Goal: Task Accomplishment & Management: Complete application form

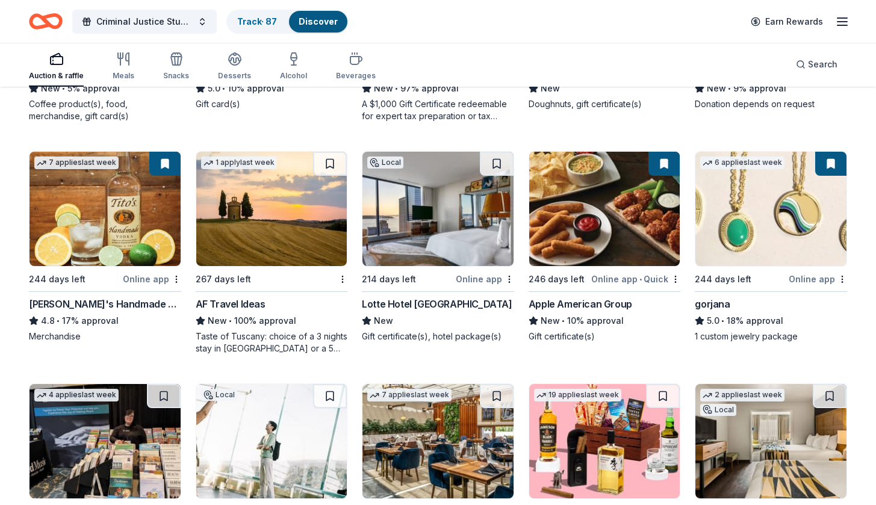
scroll to position [1458, 0]
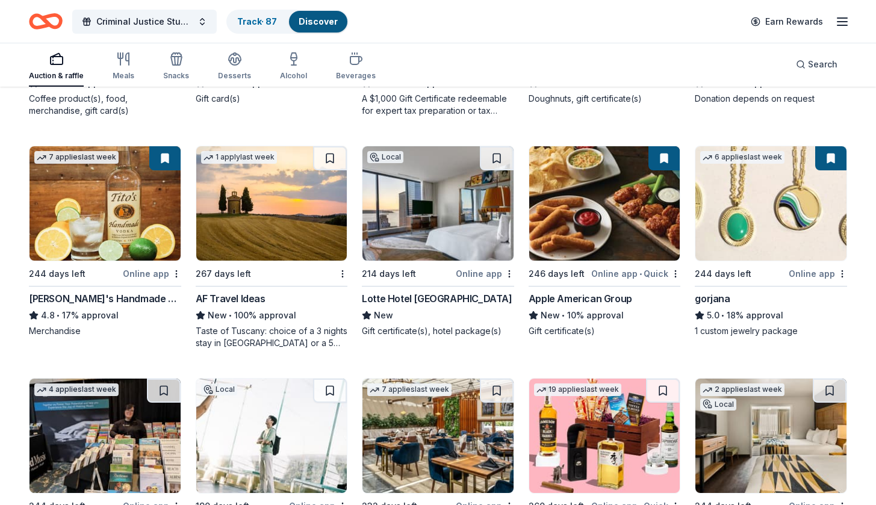
click at [418, 213] on img at bounding box center [437, 203] width 151 height 114
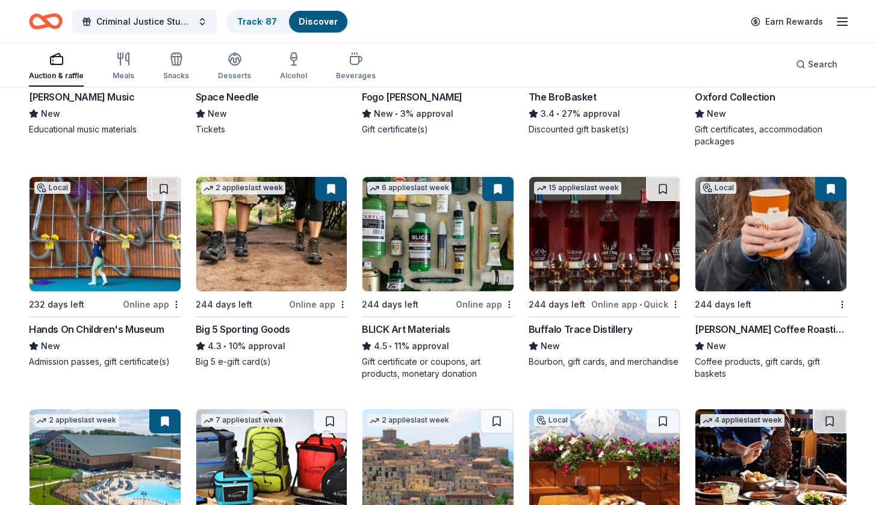
scroll to position [1840, 0]
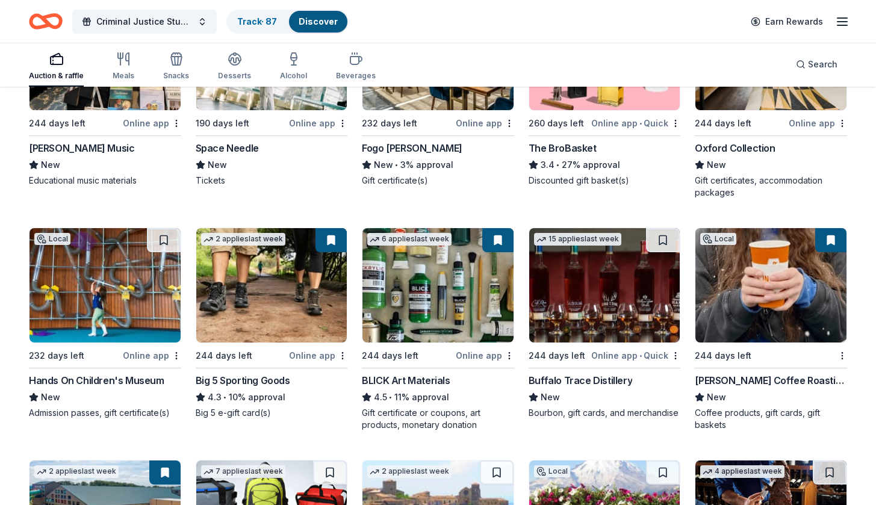
click at [611, 307] on img at bounding box center [604, 285] width 151 height 114
click at [665, 235] on button at bounding box center [663, 240] width 34 height 24
click at [664, 240] on button at bounding box center [663, 240] width 31 height 24
click at [664, 244] on button at bounding box center [663, 240] width 31 height 24
click at [664, 238] on button at bounding box center [663, 240] width 31 height 24
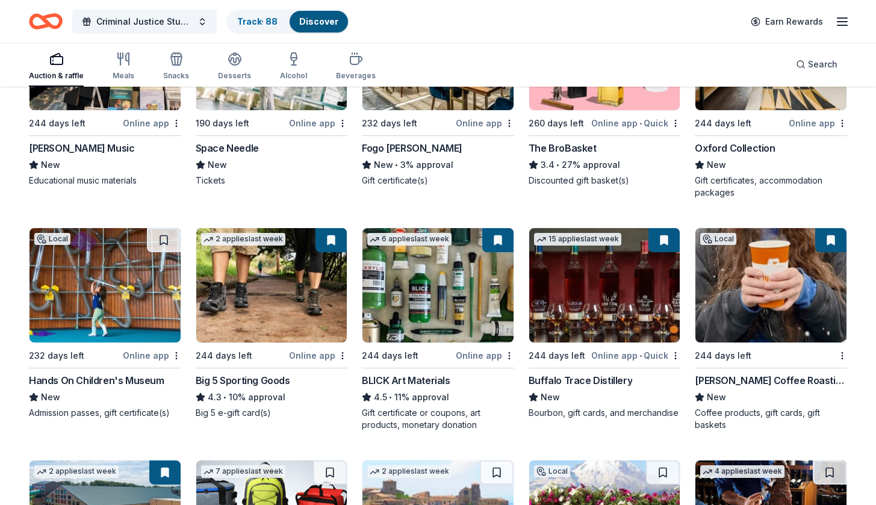
click at [664, 238] on button at bounding box center [663, 240] width 31 height 24
click at [629, 269] on img at bounding box center [604, 285] width 151 height 114
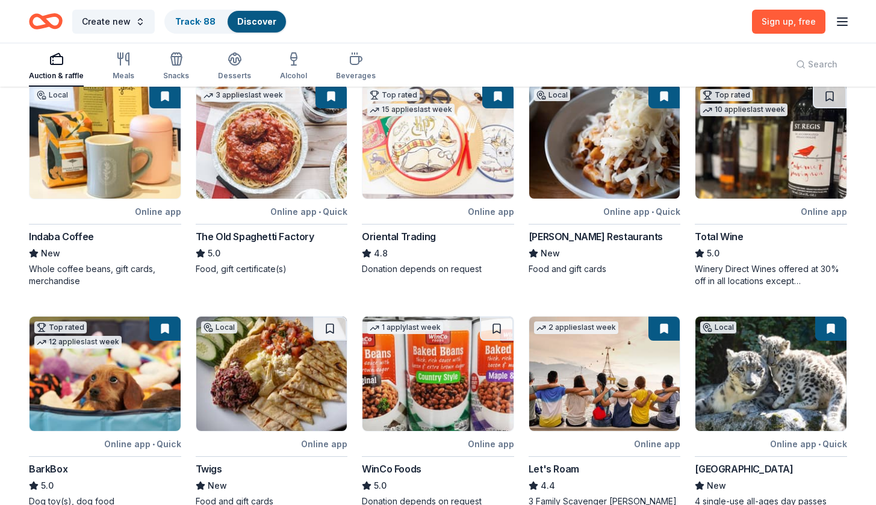
scroll to position [99, 0]
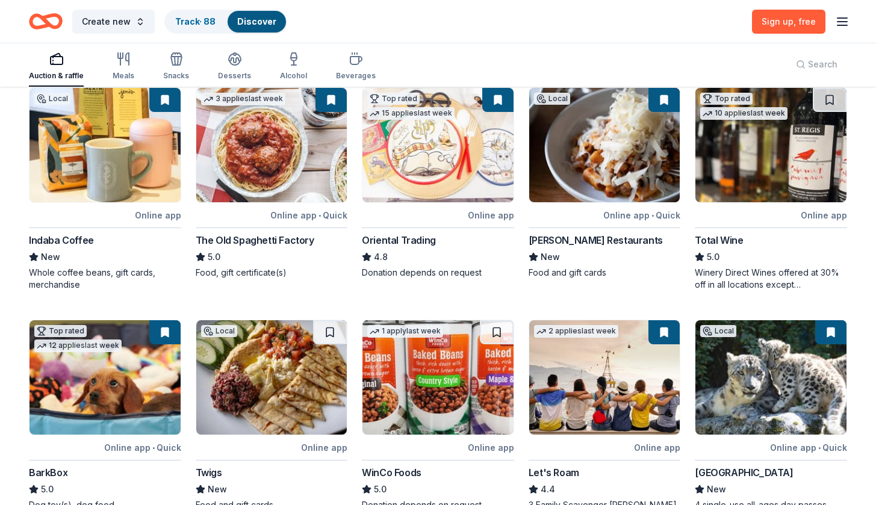
click at [842, 20] on icon "button" at bounding box center [842, 21] width 14 height 14
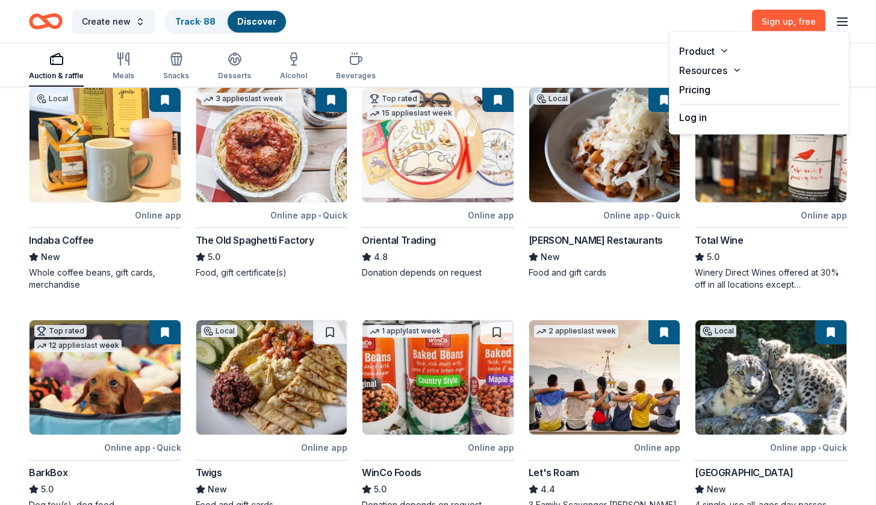
click at [709, 117] on div "Log in" at bounding box center [759, 114] width 160 height 20
click at [691, 120] on button "Log in" at bounding box center [693, 117] width 28 height 14
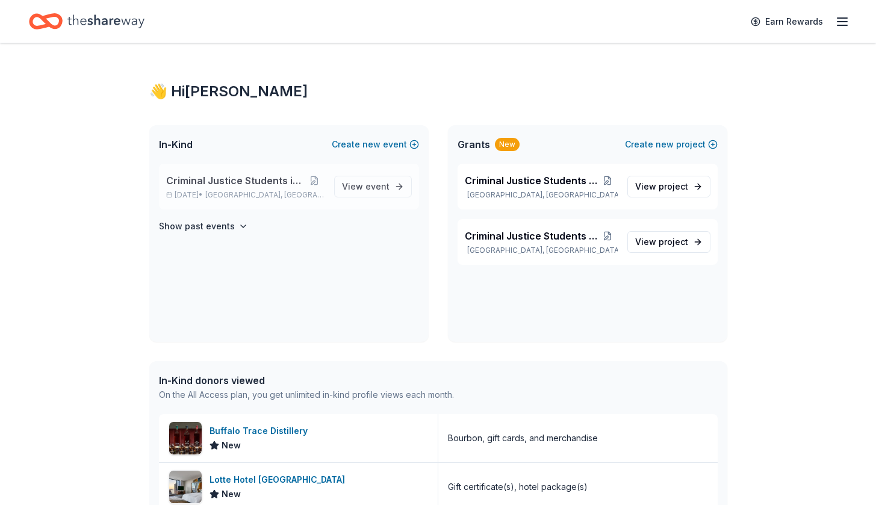
click at [276, 180] on span "Criminal Justice Students in Action" at bounding box center [235, 180] width 138 height 14
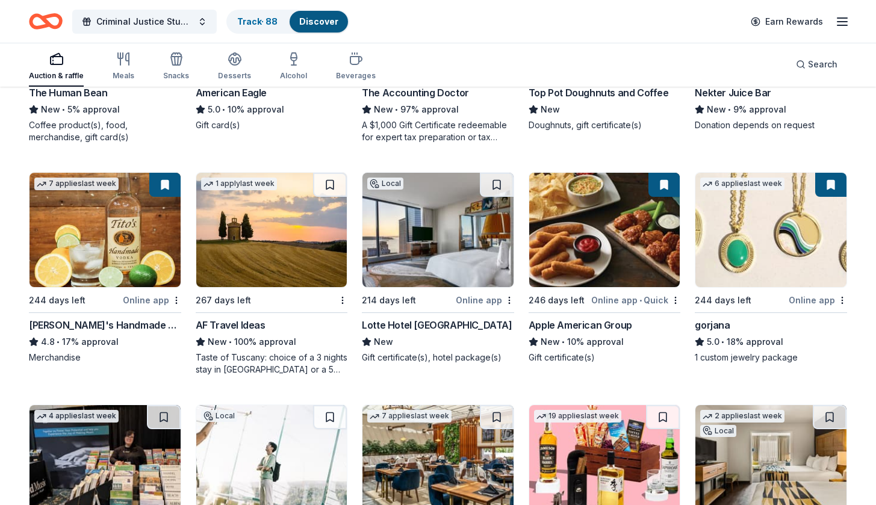
scroll to position [1453, 0]
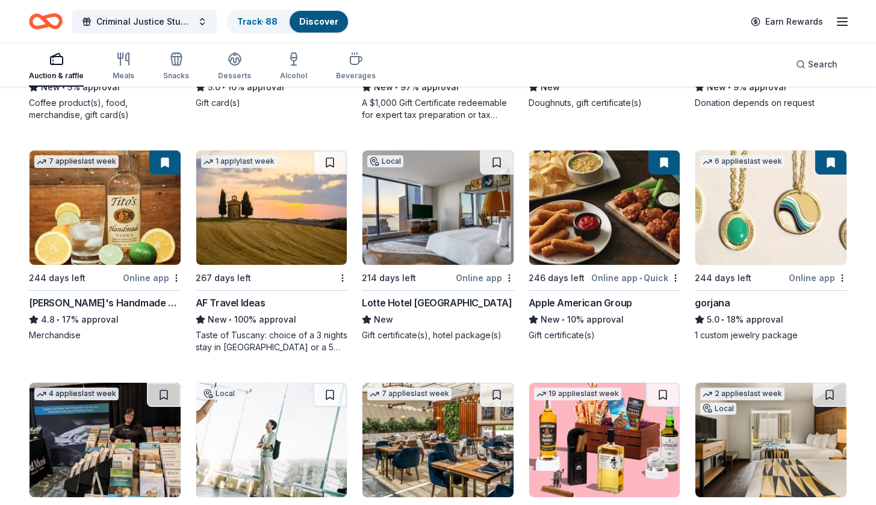
click at [107, 212] on img at bounding box center [104, 207] width 151 height 114
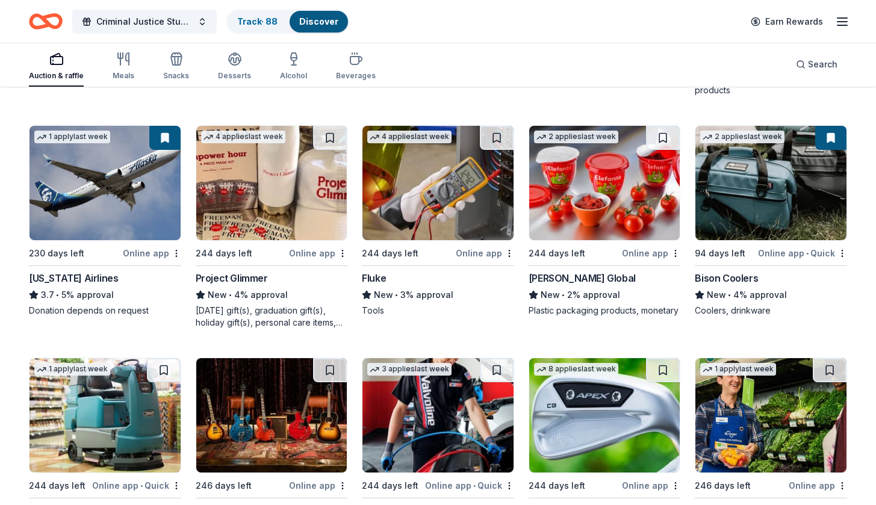
scroll to position [4277, 0]
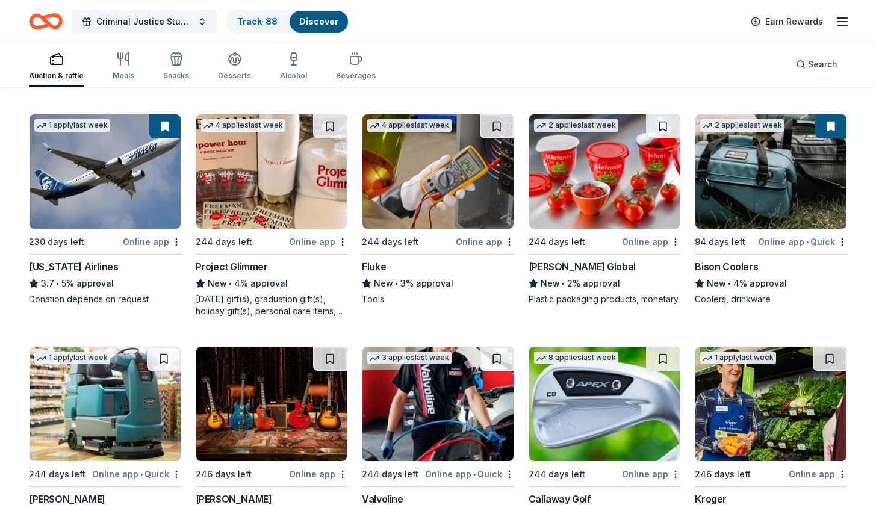
click at [113, 165] on img at bounding box center [104, 171] width 151 height 114
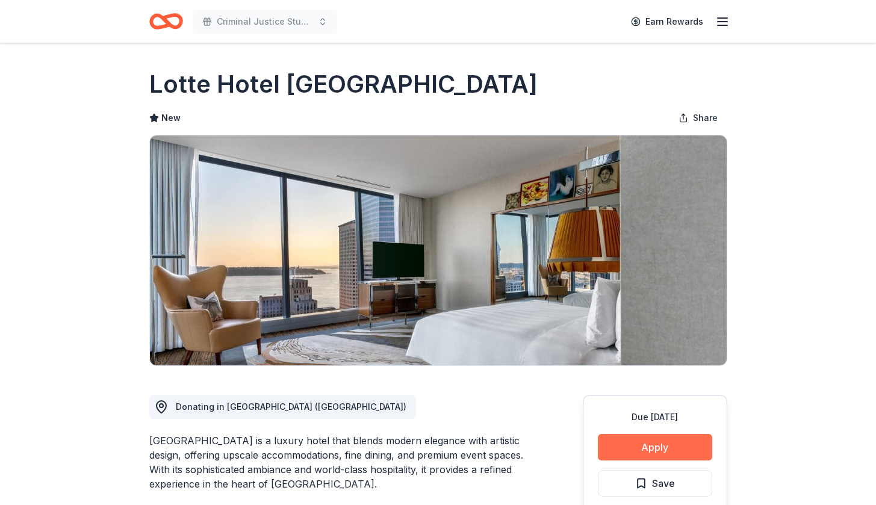
click at [651, 445] on button "Apply" at bounding box center [655, 447] width 114 height 26
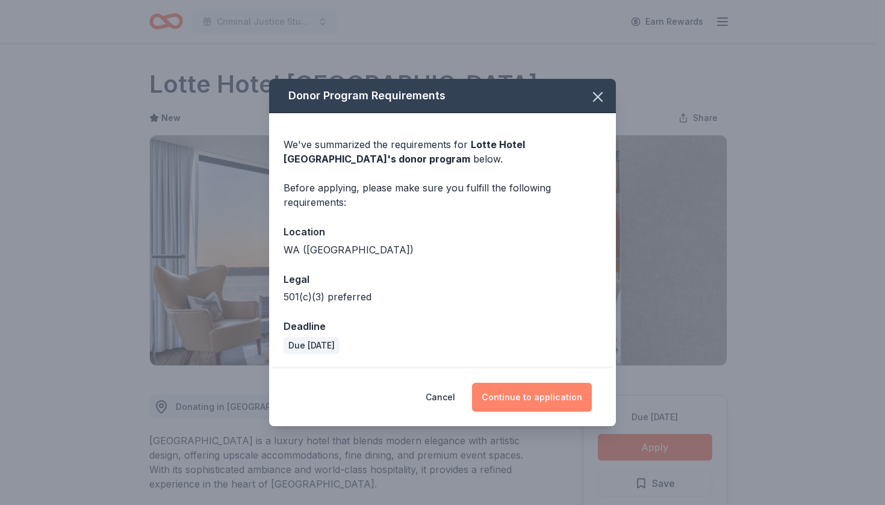
click at [557, 398] on button "Continue to application" at bounding box center [532, 397] width 120 height 29
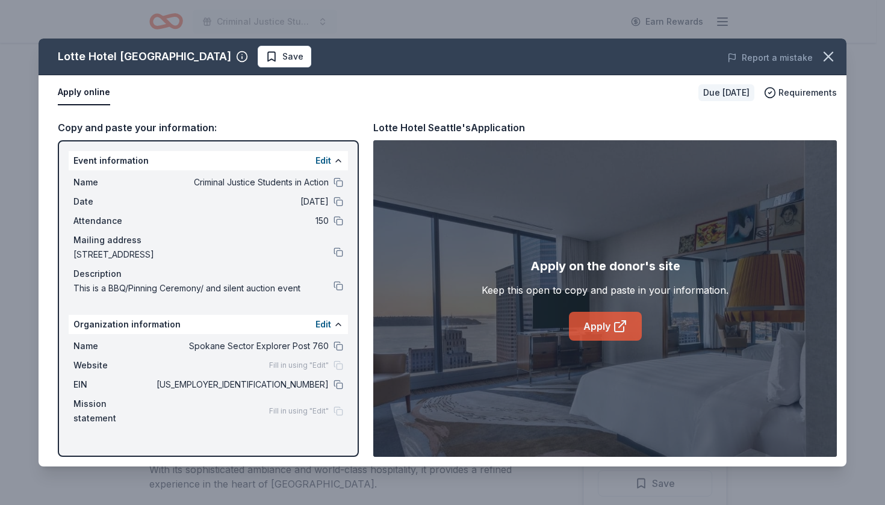
click at [607, 330] on link "Apply" at bounding box center [605, 326] width 73 height 29
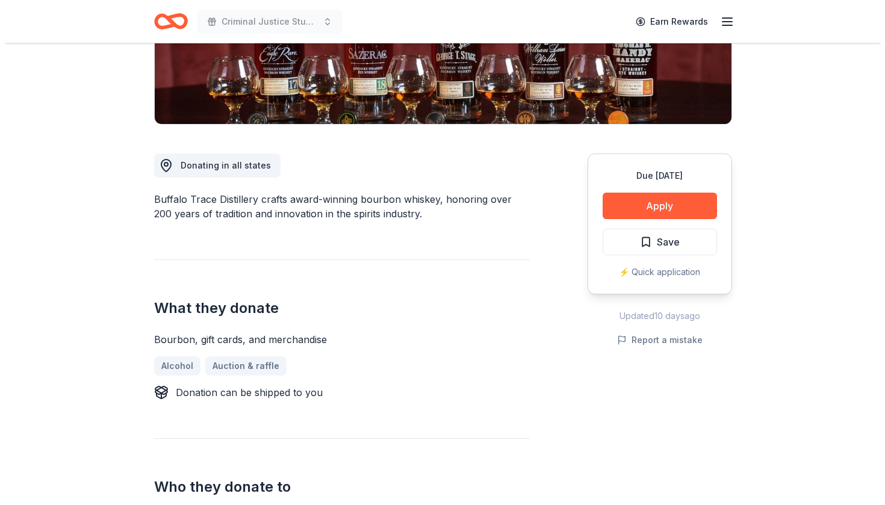
scroll to position [238, 0]
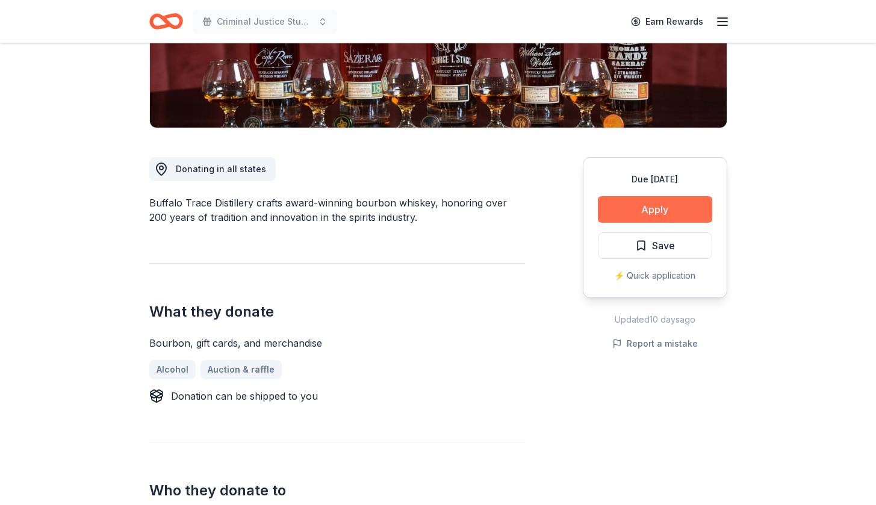
click at [657, 206] on button "Apply" at bounding box center [655, 209] width 114 height 26
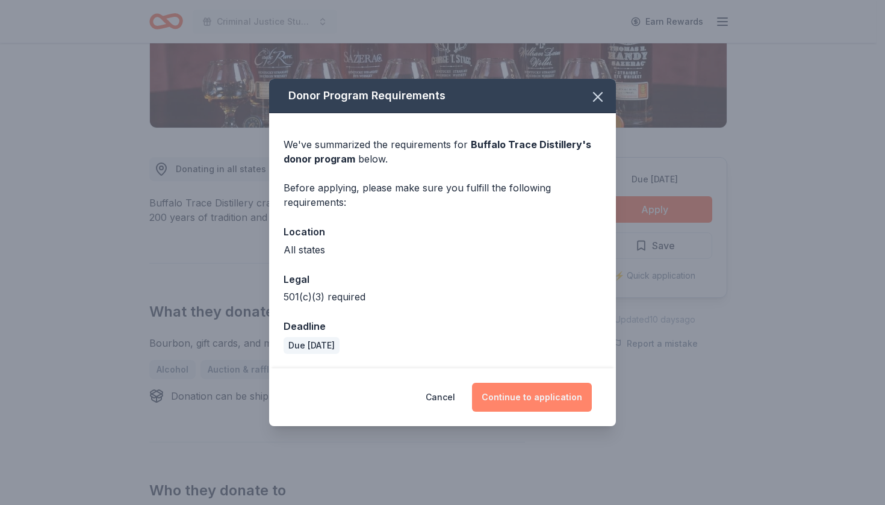
click at [567, 397] on button "Continue to application" at bounding box center [532, 397] width 120 height 29
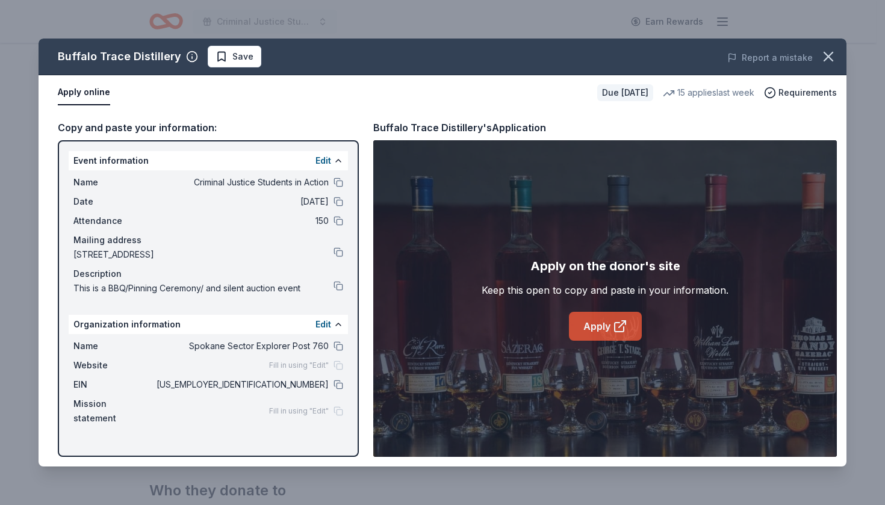
click at [604, 324] on link "Apply" at bounding box center [605, 326] width 73 height 29
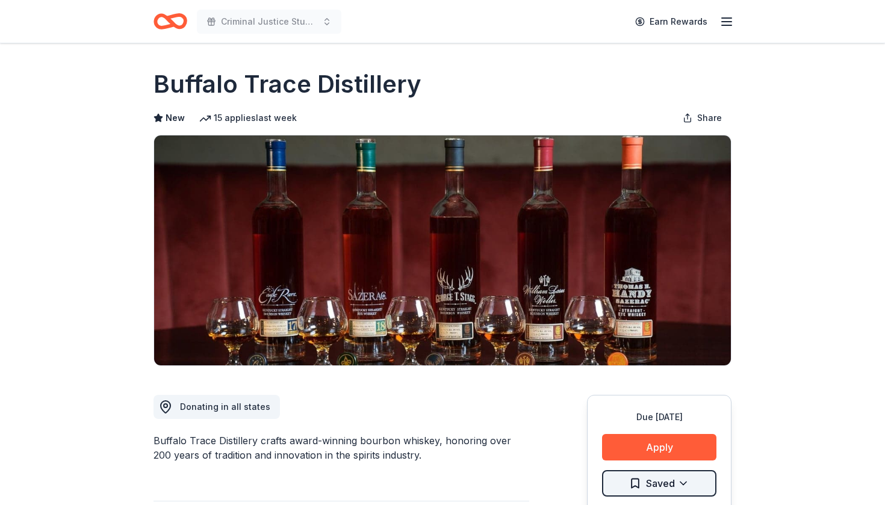
click at [677, 480] on html "Criminal Justice Students in Action Earn Rewards Due [DATE] Share Buffalo Trace…" at bounding box center [442, 252] width 885 height 505
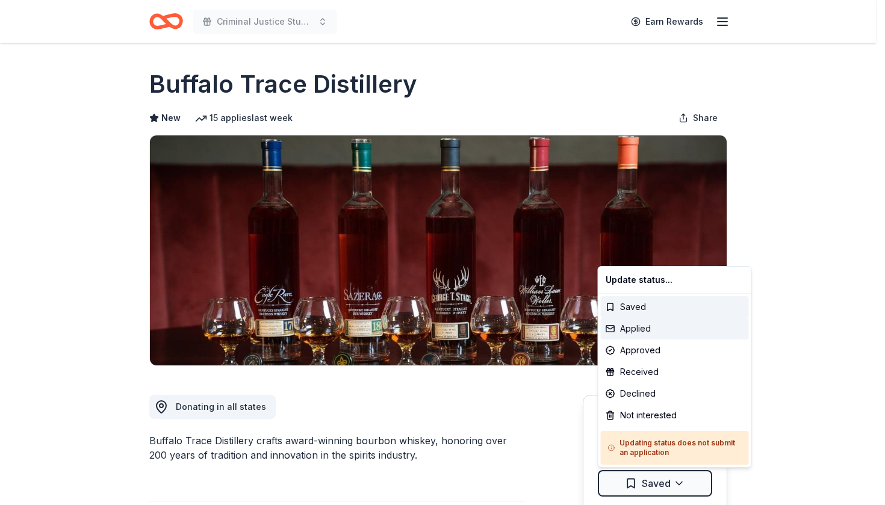
click at [643, 329] on div "Applied" at bounding box center [675, 329] width 148 height 22
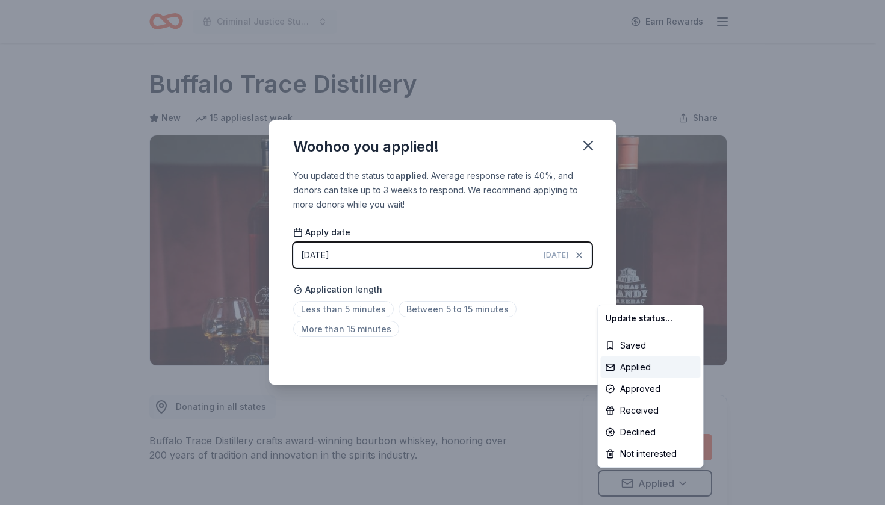
click at [589, 144] on html "Criminal Justice Students in Action Earn Rewards Due in 244 days Share Buffalo …" at bounding box center [442, 252] width 885 height 505
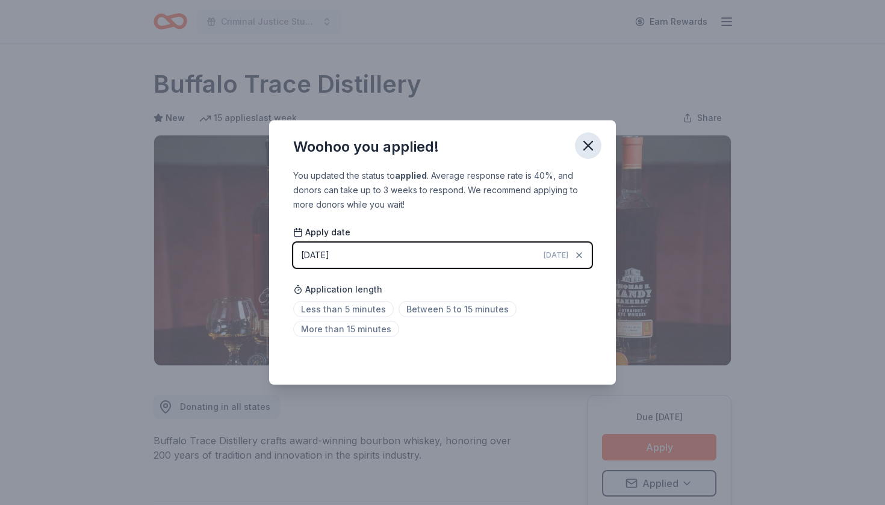
click at [587, 146] on icon "button" at bounding box center [588, 145] width 8 height 8
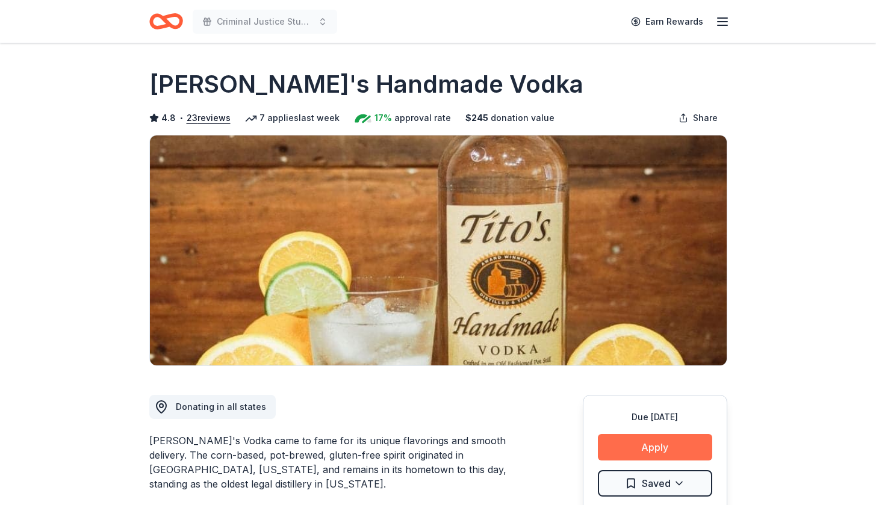
click at [650, 448] on button "Apply" at bounding box center [655, 447] width 114 height 26
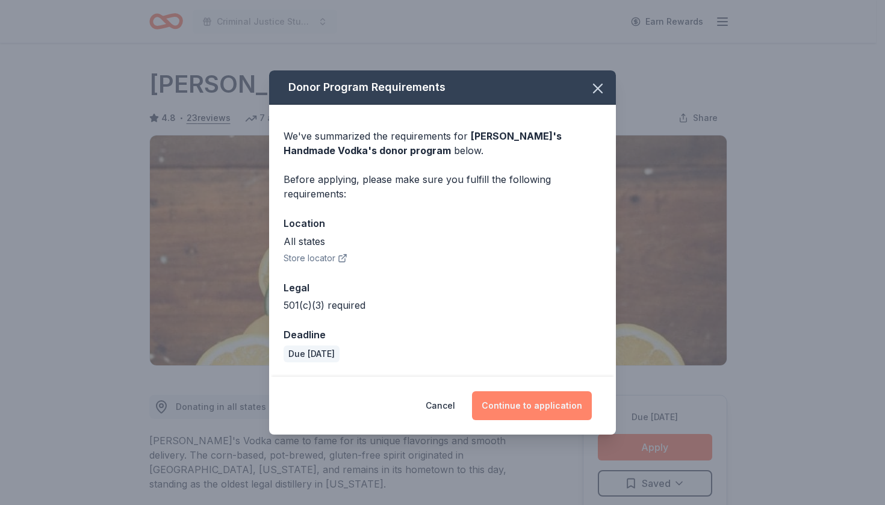
click at [552, 406] on button "Continue to application" at bounding box center [532, 405] width 120 height 29
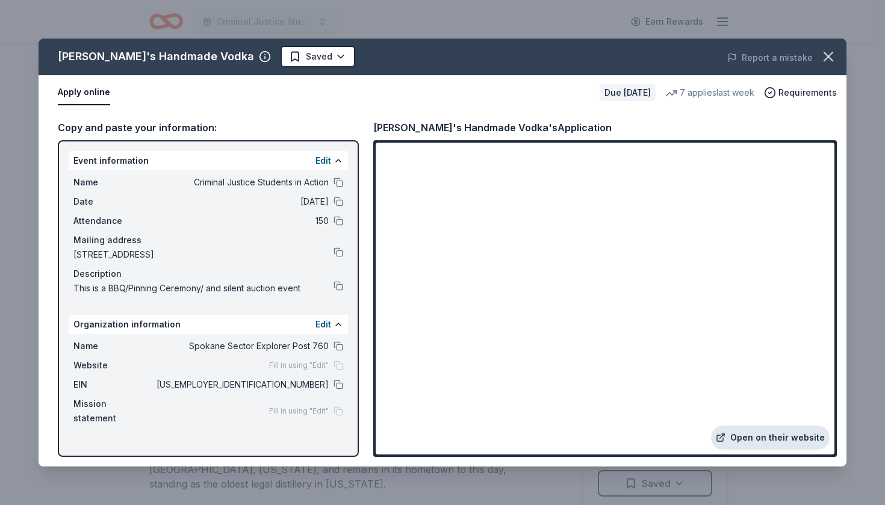
click at [755, 442] on link "Open on their website" at bounding box center [770, 437] width 119 height 24
click at [829, 55] on icon "button" at bounding box center [828, 56] width 17 height 17
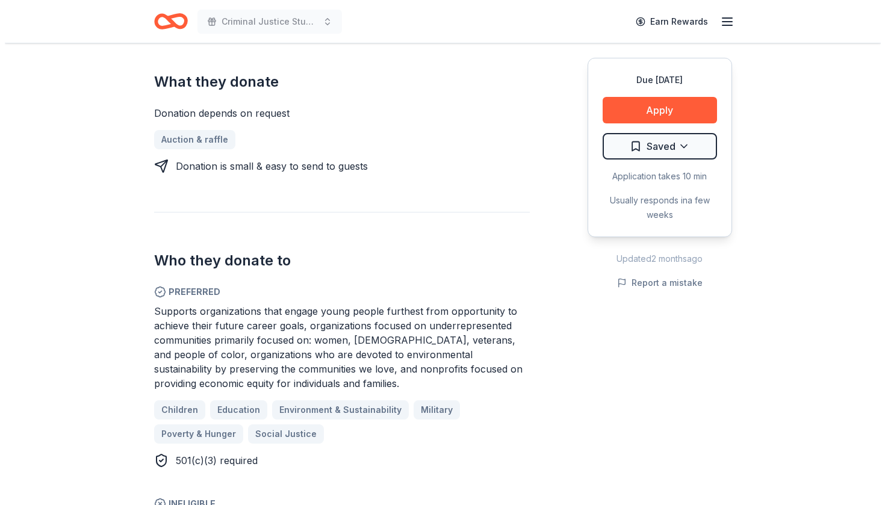
scroll to position [507, 0]
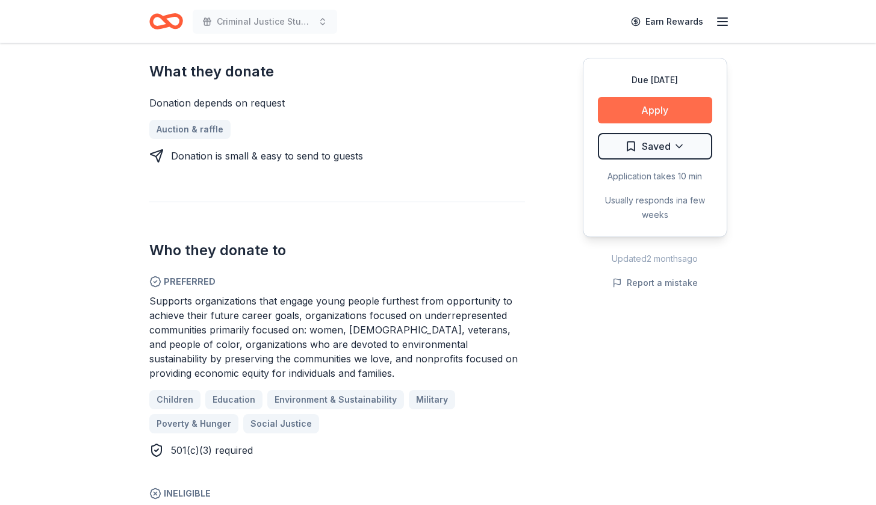
click at [662, 108] on button "Apply" at bounding box center [655, 110] width 114 height 26
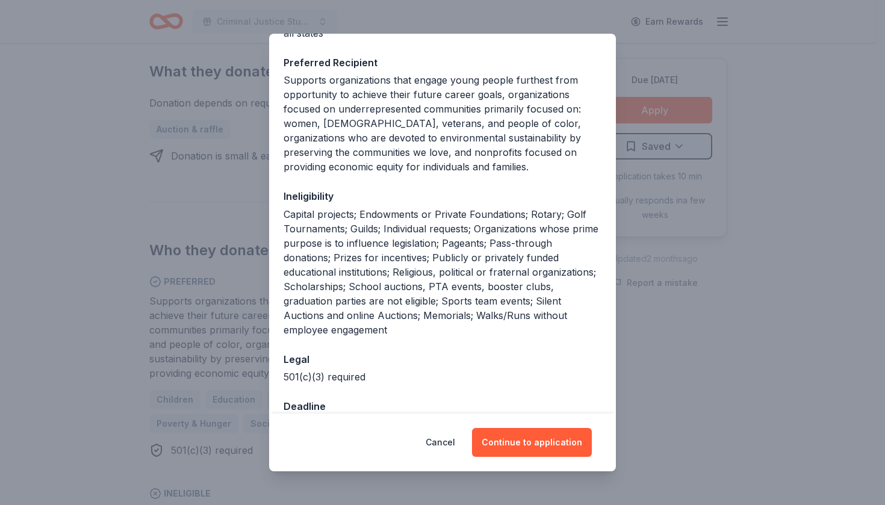
scroll to position [174, 0]
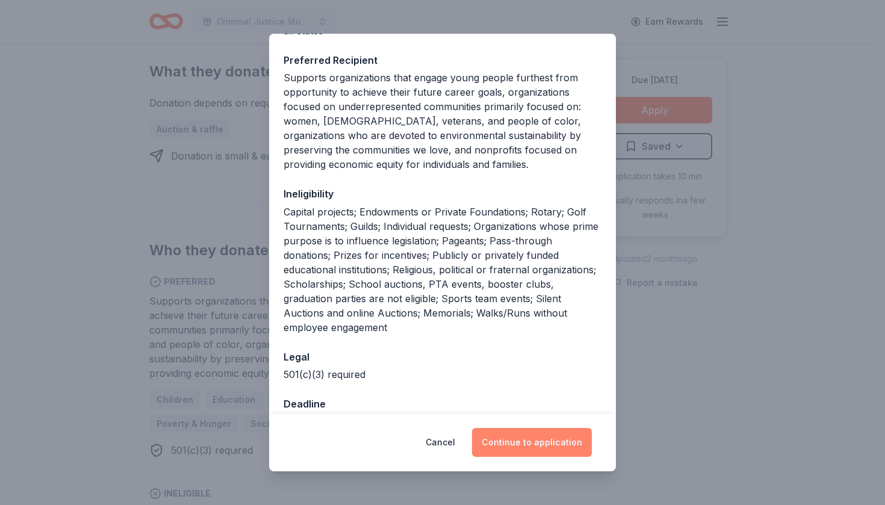
click at [537, 439] on button "Continue to application" at bounding box center [532, 442] width 120 height 29
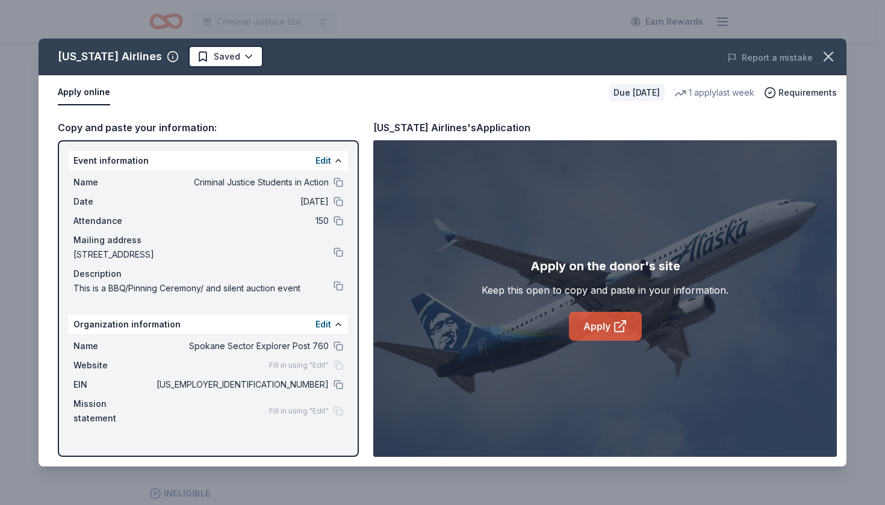
click at [601, 317] on link "Apply" at bounding box center [605, 326] width 73 height 29
